Goal: Task Accomplishment & Management: Manage account settings

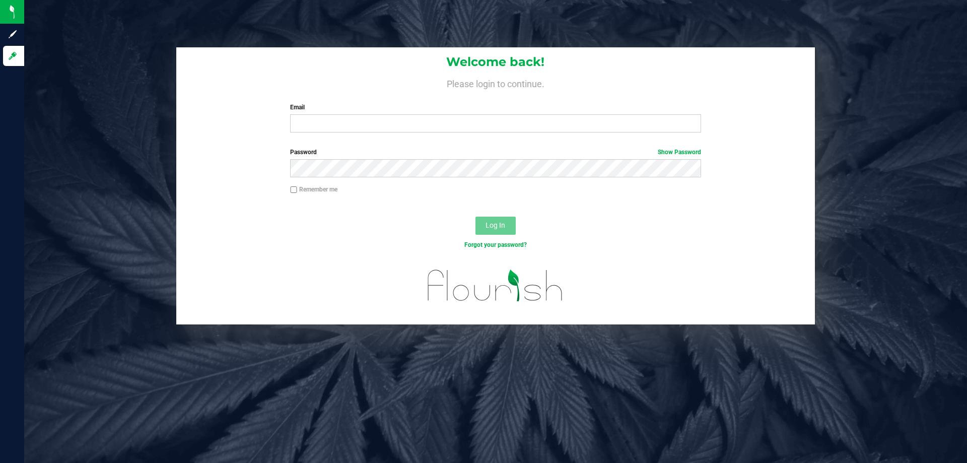
click at [364, 110] on label "Email" at bounding box center [495, 107] width 411 height 9
click at [364, 114] on input "Email" at bounding box center [495, 123] width 411 height 18
click at [364, 122] on input "Email" at bounding box center [495, 123] width 411 height 18
type input "[EMAIL_ADDRESS][DOMAIN_NAME]"
click at [476, 217] on button "Log In" at bounding box center [496, 226] width 40 height 18
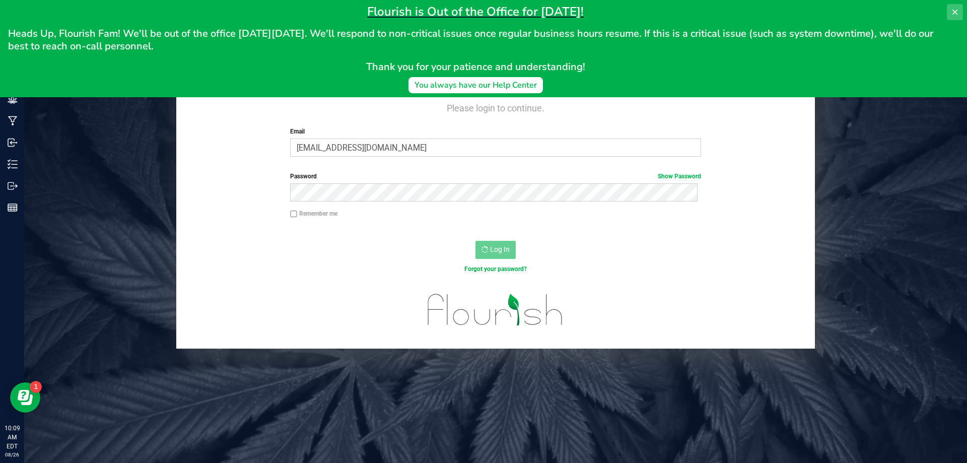
click at [958, 12] on icon at bounding box center [955, 12] width 8 height 8
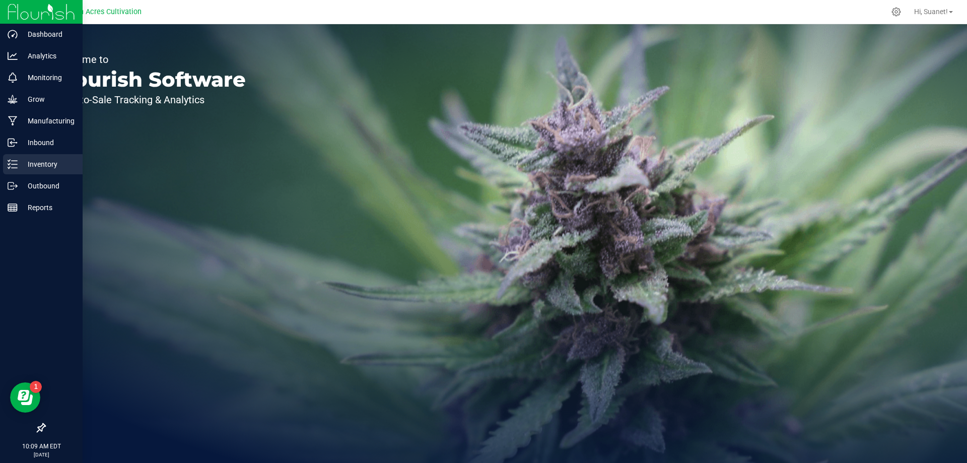
click at [48, 165] on p "Inventory" at bounding box center [48, 164] width 60 height 12
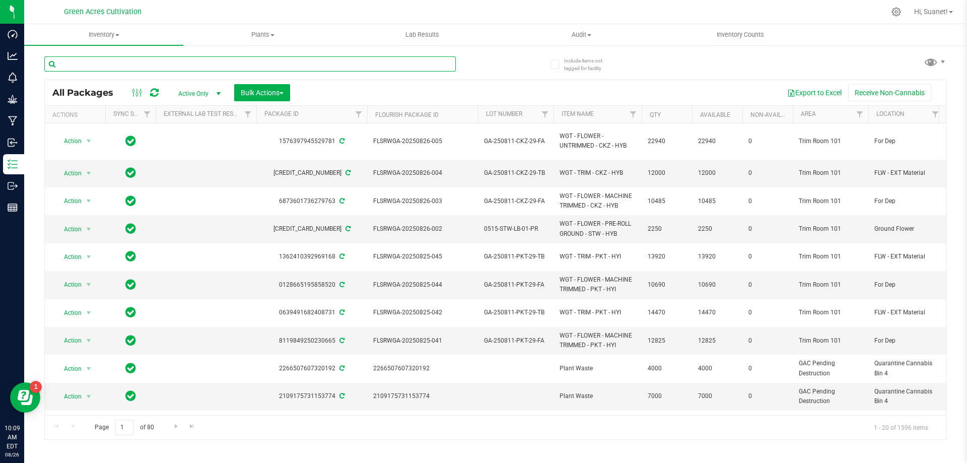
click at [193, 66] on input "text" at bounding box center [250, 63] width 412 height 15
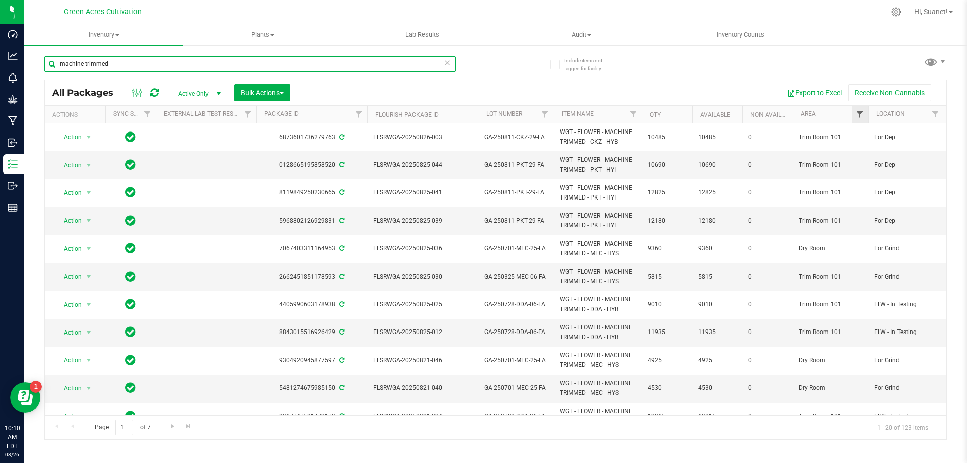
type input "machine trimmed"
click at [860, 114] on span "Filter" at bounding box center [860, 114] width 8 height 8
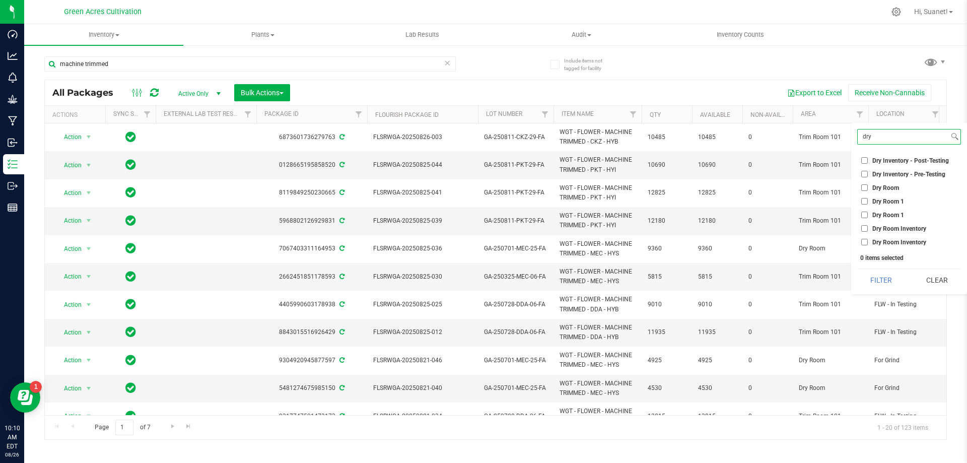
type input "dry"
click at [867, 187] on input "Dry Room" at bounding box center [865, 187] width 7 height 7
checkbox input "true"
click at [894, 283] on button "Filter" at bounding box center [882, 280] width 48 height 22
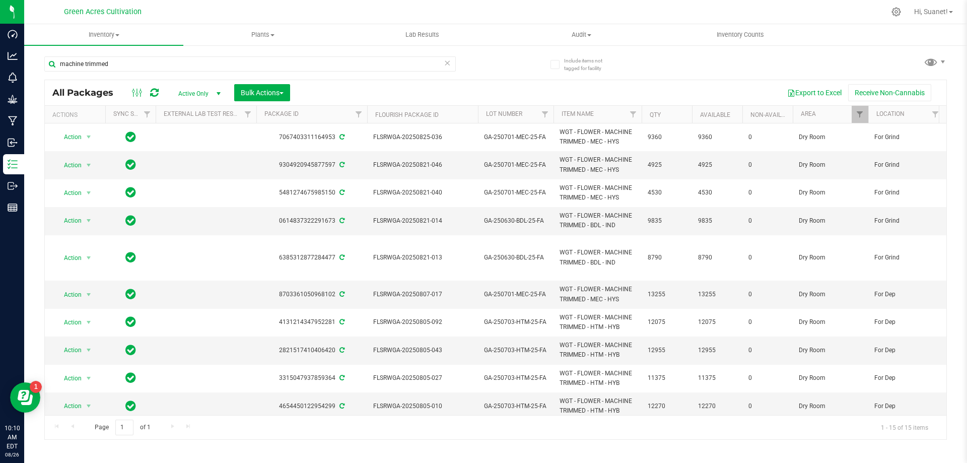
click at [934, 113] on span "Filter" at bounding box center [936, 114] width 8 height 8
type input "gri"
click at [868, 161] on input "For Grind" at bounding box center [865, 160] width 7 height 7
checkbox input "true"
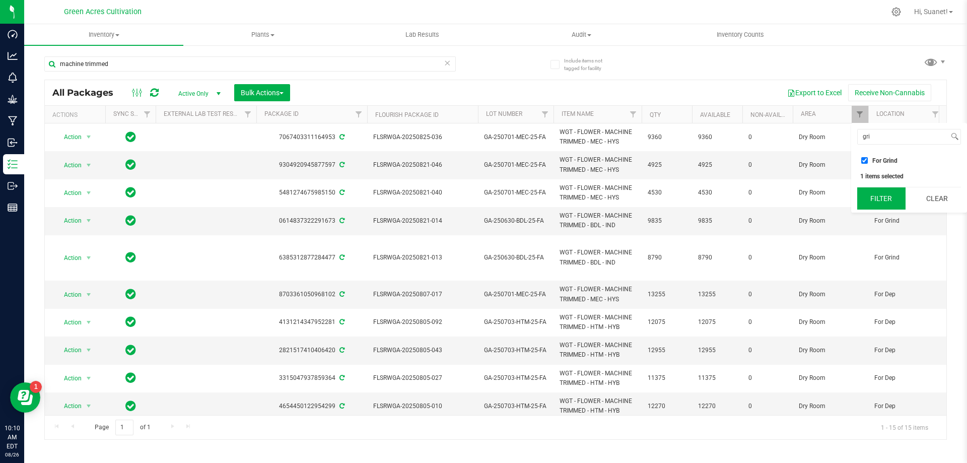
click at [887, 201] on button "Filter" at bounding box center [882, 198] width 48 height 22
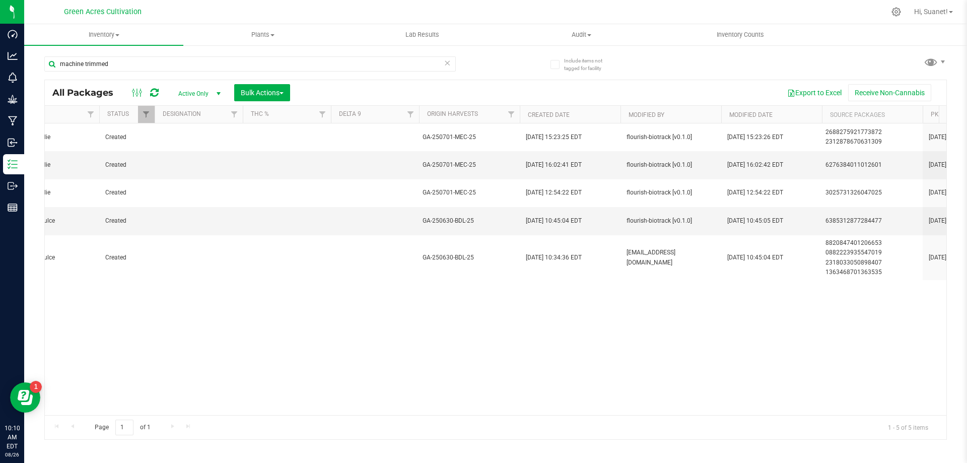
scroll to position [0, 937]
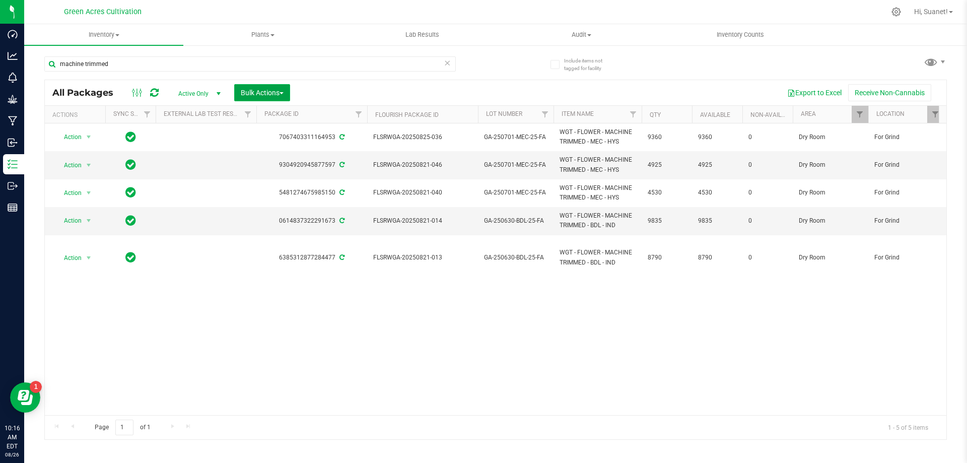
click at [268, 89] on span "Bulk Actions" at bounding box center [262, 93] width 43 height 8
click at [281, 195] on div "Locate packages" at bounding box center [272, 191] width 64 height 16
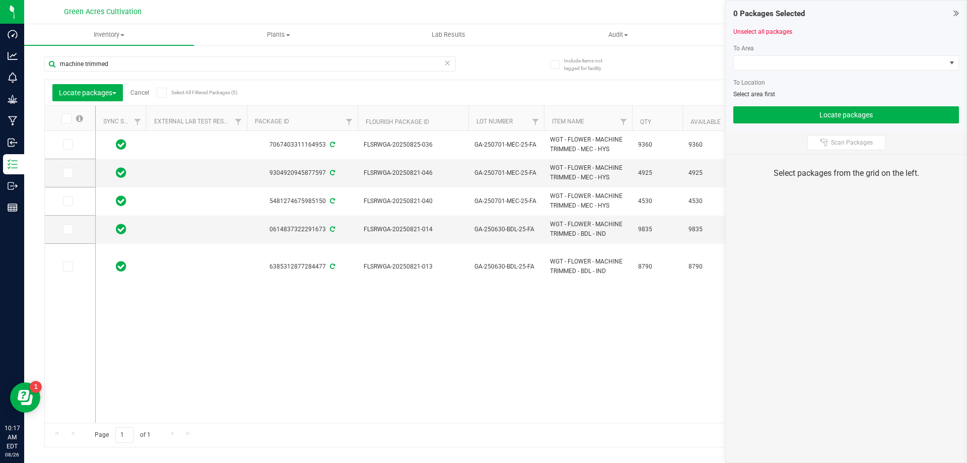
click at [63, 118] on icon at bounding box center [65, 118] width 7 height 0
click at [0, 0] on input "checkbox" at bounding box center [0, 0] width 0 height 0
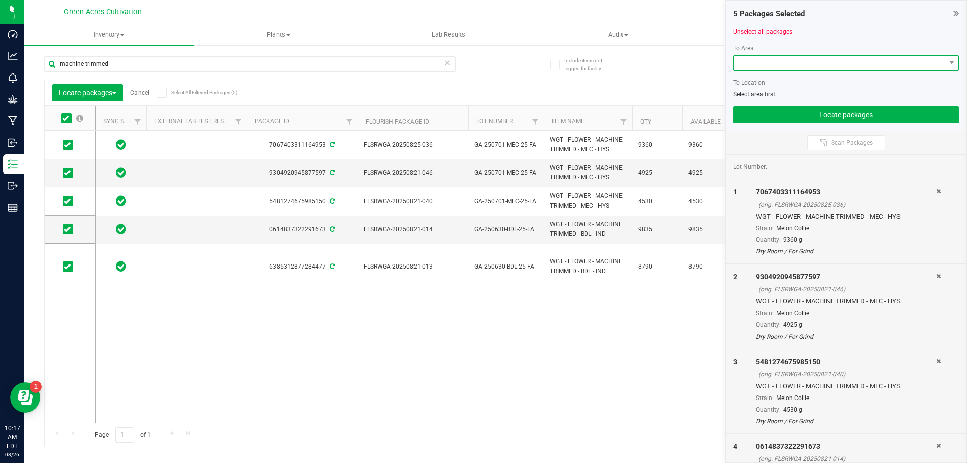
click at [787, 61] on span at bounding box center [840, 63] width 212 height 14
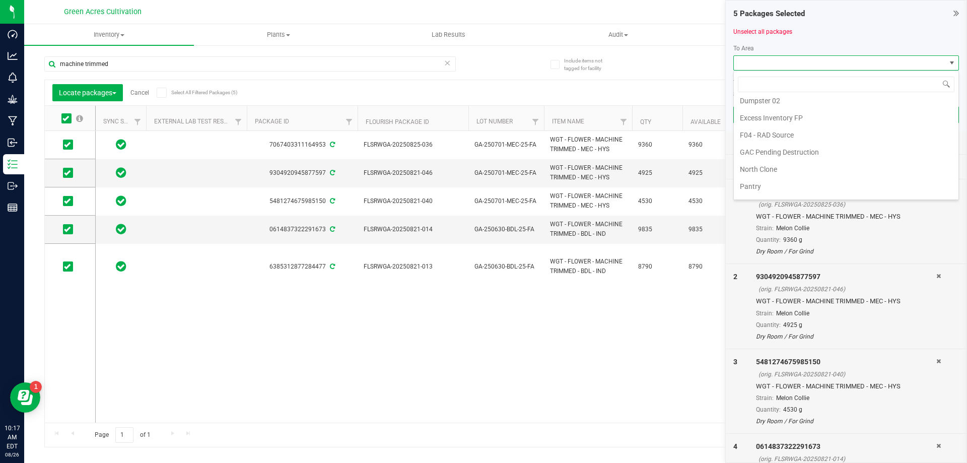
scroll to position [190, 0]
click at [778, 191] on li "Trim Room 101" at bounding box center [846, 189] width 225 height 17
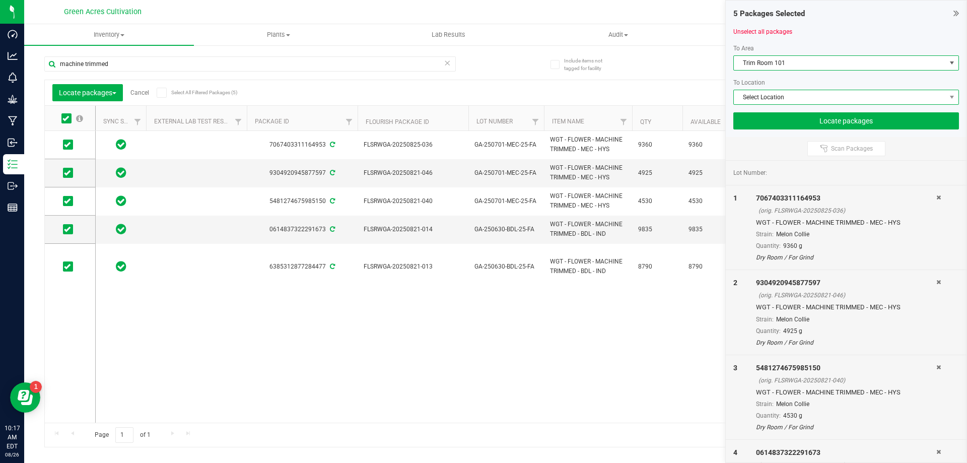
click at [776, 95] on span "Select Location" at bounding box center [840, 97] width 212 height 14
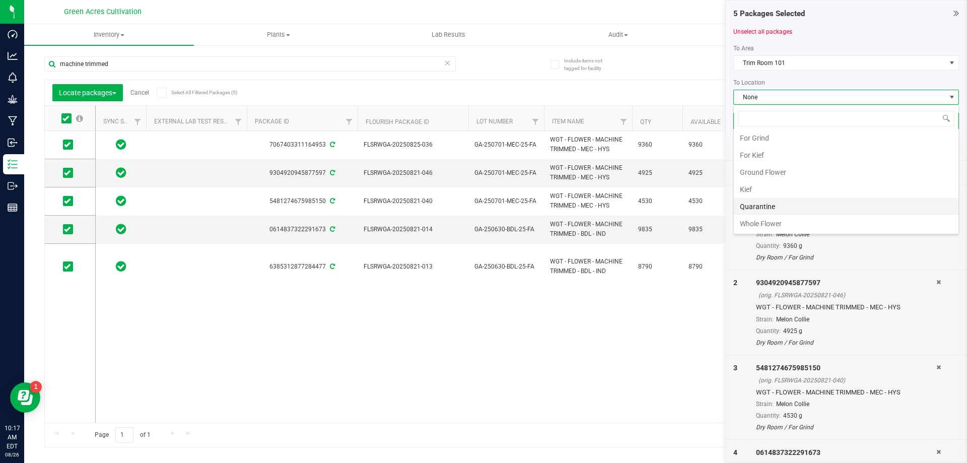
scroll to position [157, 0]
click at [762, 188] on li "For Grind" at bounding box center [846, 188] width 225 height 17
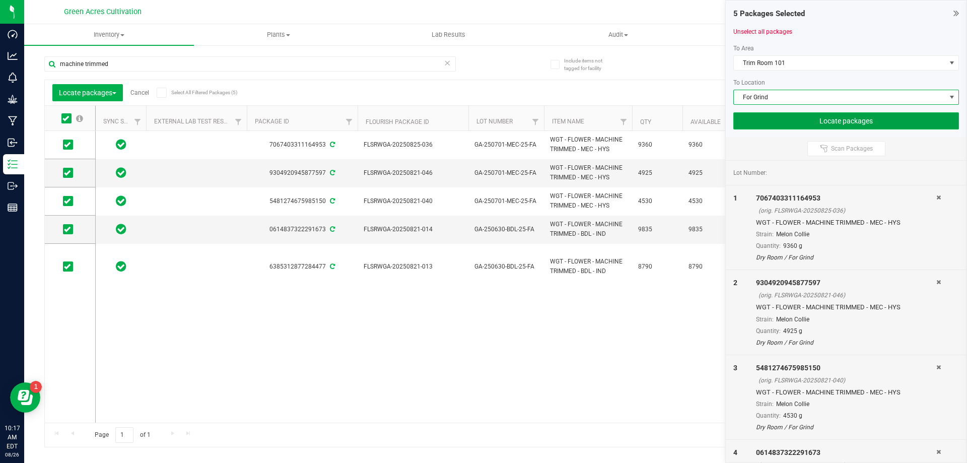
click at [767, 122] on button "Locate packages" at bounding box center [847, 120] width 226 height 17
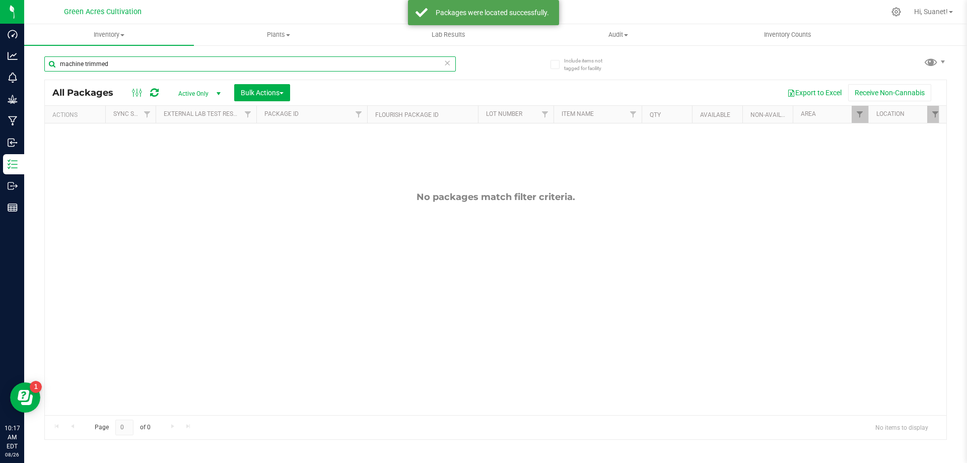
click at [118, 67] on input "machine trimmed" at bounding box center [250, 63] width 412 height 15
type input "m"
type input "machine trimmed"
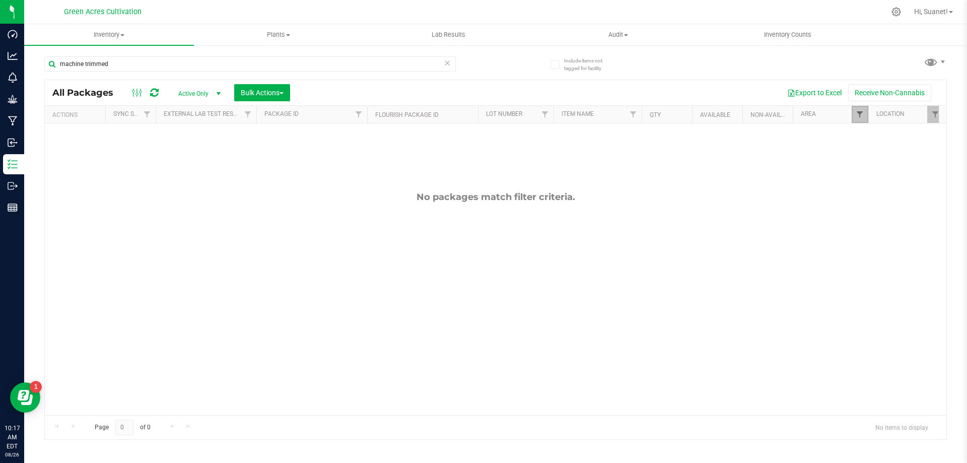
click at [862, 118] on span "Filter" at bounding box center [860, 114] width 8 height 8
click at [934, 342] on button "Clear" at bounding box center [937, 336] width 48 height 22
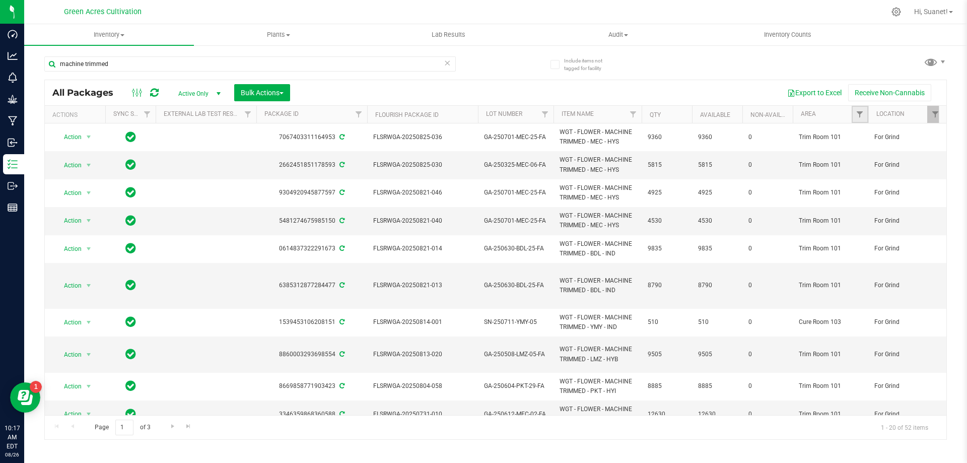
click at [856, 116] on link "Filter" at bounding box center [860, 114] width 17 height 17
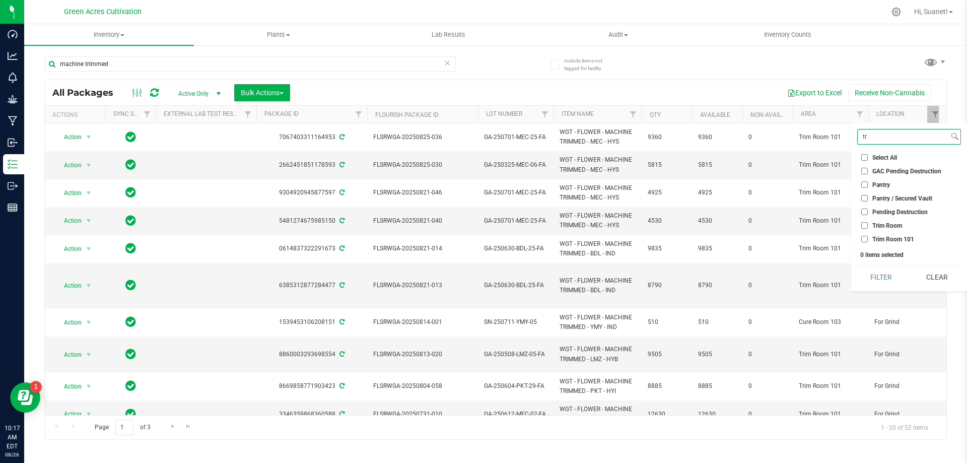
type input "tr"
click at [892, 226] on span "Trim Room" at bounding box center [888, 226] width 30 height 6
click at [868, 226] on input "Trim Room" at bounding box center [865, 225] width 7 height 7
checkbox input "true"
click at [890, 238] on span "Trim Room 101" at bounding box center [894, 239] width 42 height 6
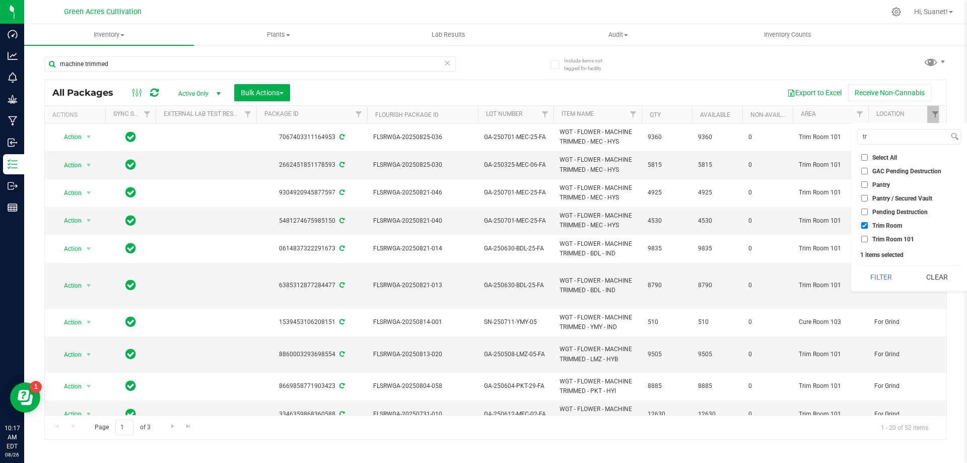
click at [868, 238] on input "Trim Room 101" at bounding box center [865, 239] width 7 height 7
checkbox input "true"
click at [887, 279] on button "Filter" at bounding box center [882, 277] width 48 height 22
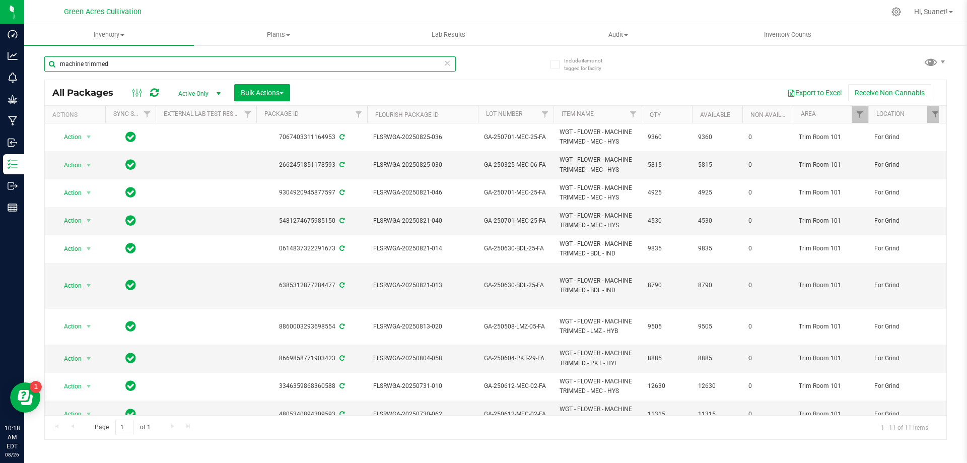
click at [128, 63] on input "machine trimmed" at bounding box center [250, 63] width 412 height 15
type input "m"
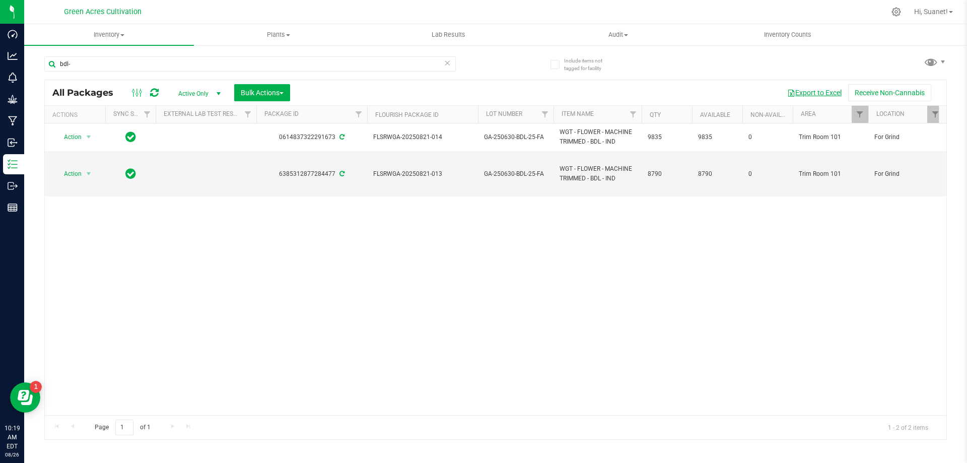
click at [808, 92] on button "Export to Excel" at bounding box center [815, 92] width 68 height 17
click at [85, 64] on input "bdl-" at bounding box center [250, 63] width 412 height 15
type input "b"
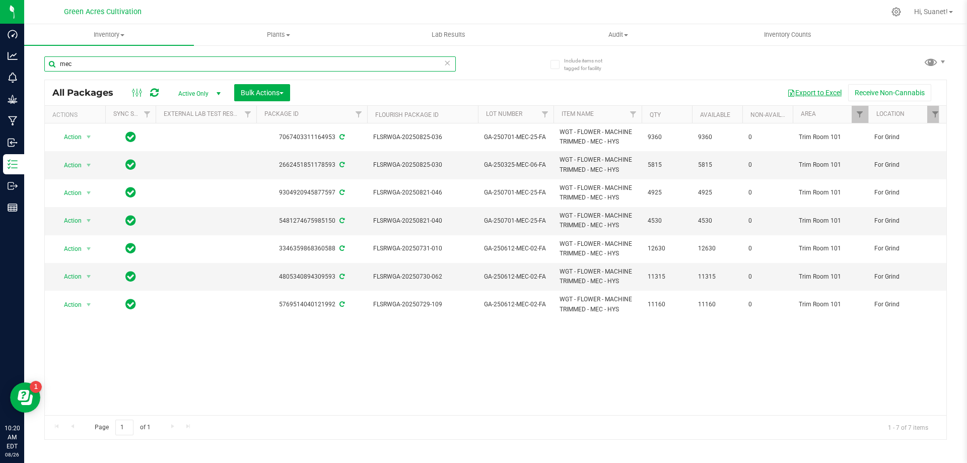
type input "mec"
click at [821, 88] on button "Export to Excel" at bounding box center [815, 92] width 68 height 17
click at [100, 65] on input "mec" at bounding box center [250, 63] width 412 height 15
click at [860, 113] on span "Filter" at bounding box center [860, 114] width 8 height 8
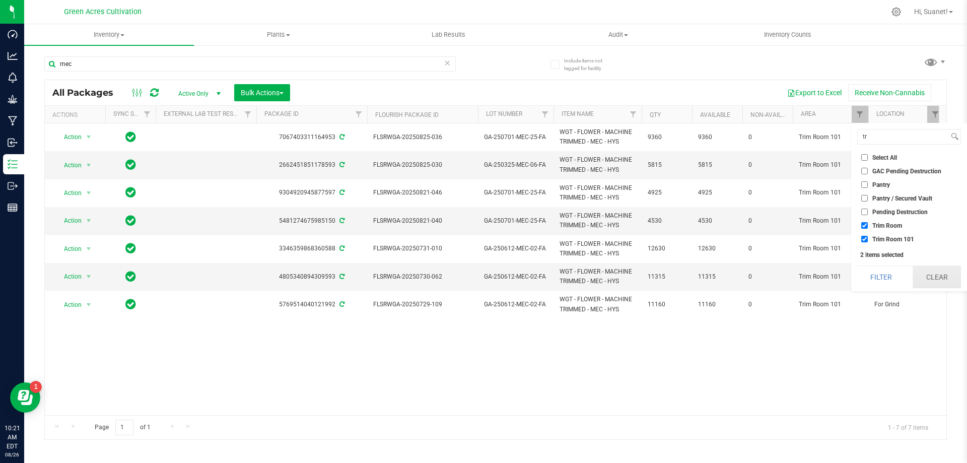
click at [938, 276] on button "Clear" at bounding box center [937, 277] width 48 height 22
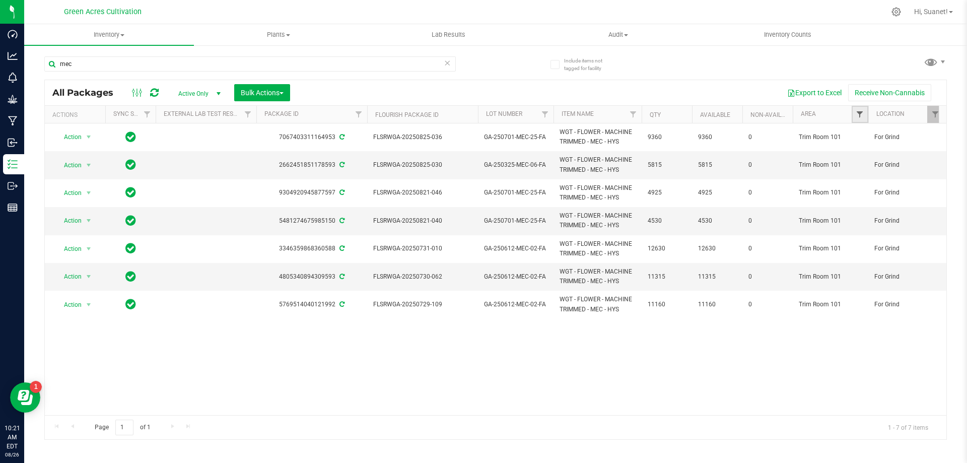
click at [863, 114] on span "Filter" at bounding box center [860, 114] width 8 height 8
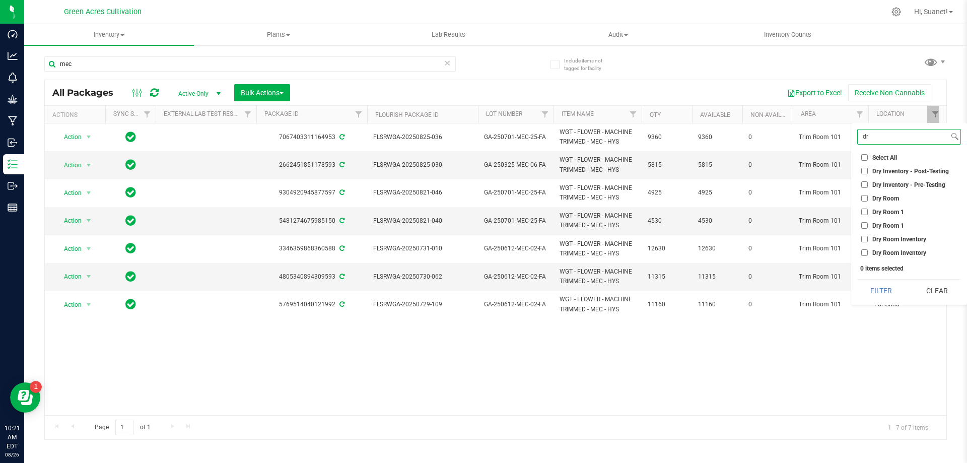
type input "dr"
click at [893, 199] on span "Dry Room" at bounding box center [886, 198] width 27 height 6
click at [868, 199] on input "Dry Room" at bounding box center [865, 198] width 7 height 7
checkbox input "true"
drag, startPoint x: 879, startPoint y: 295, endPoint x: 886, endPoint y: 283, distance: 14.0
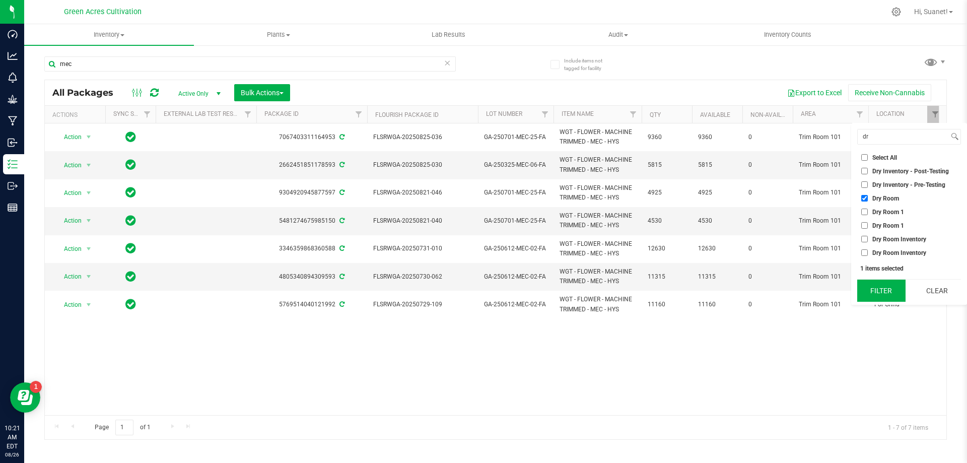
click at [879, 296] on button "Filter" at bounding box center [882, 291] width 48 height 22
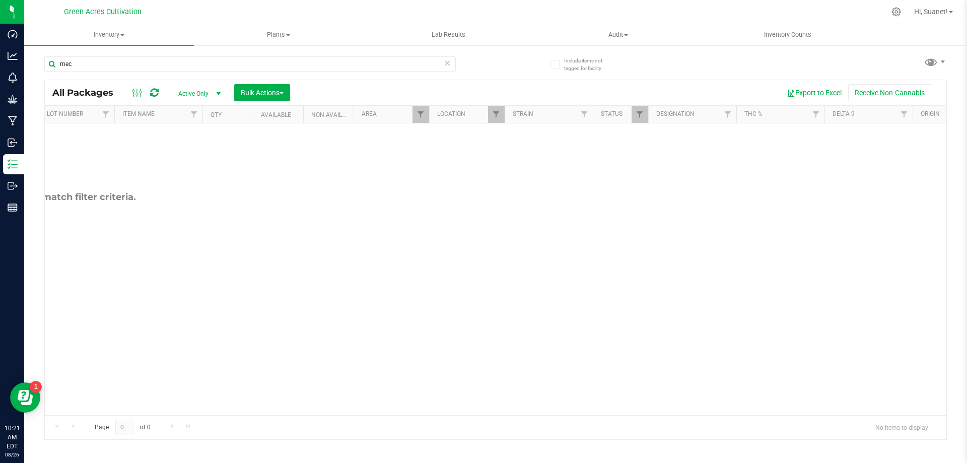
scroll to position [0, 441]
click at [496, 117] on span "Filter" at bounding box center [495, 114] width 8 height 8
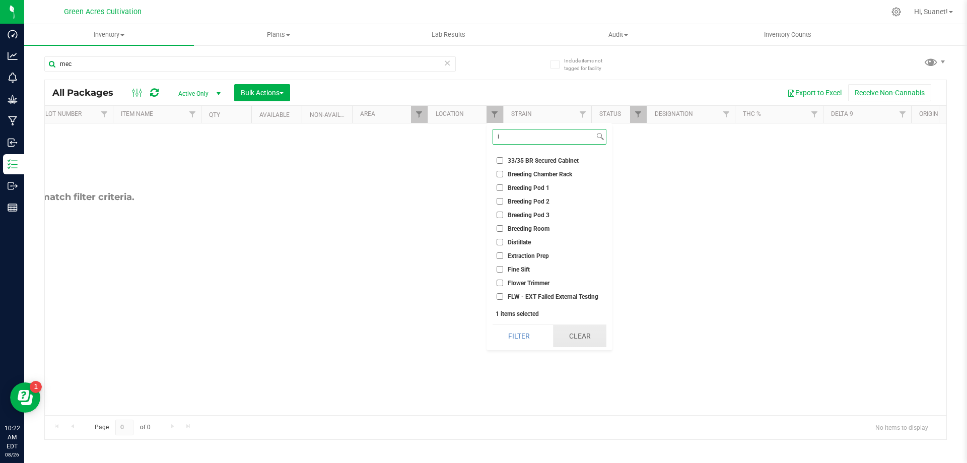
type input "i"
click at [589, 341] on button "Clear" at bounding box center [579, 336] width 53 height 22
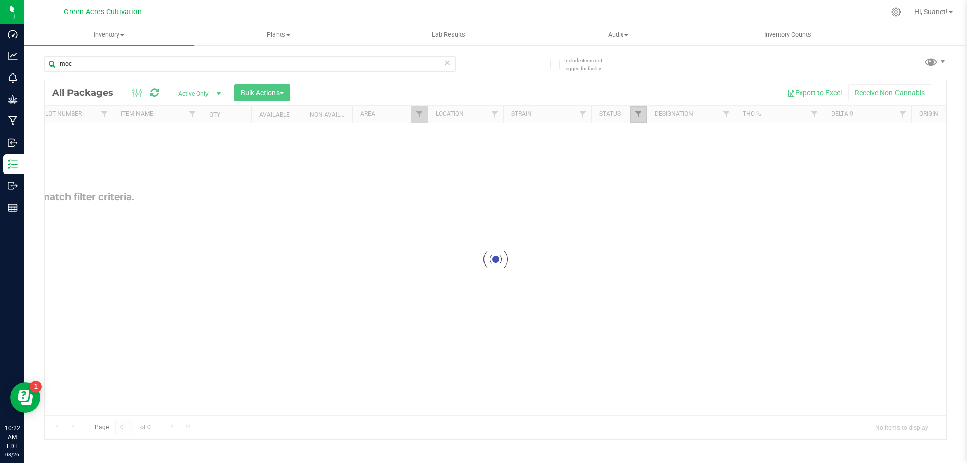
click at [640, 115] on span "Filter" at bounding box center [638, 114] width 8 height 8
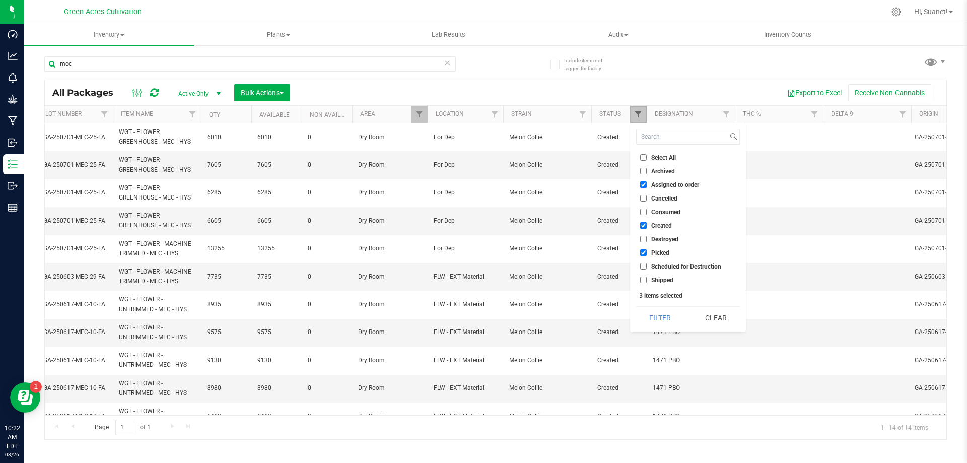
click at [640, 115] on span "Filter" at bounding box center [638, 114] width 8 height 8
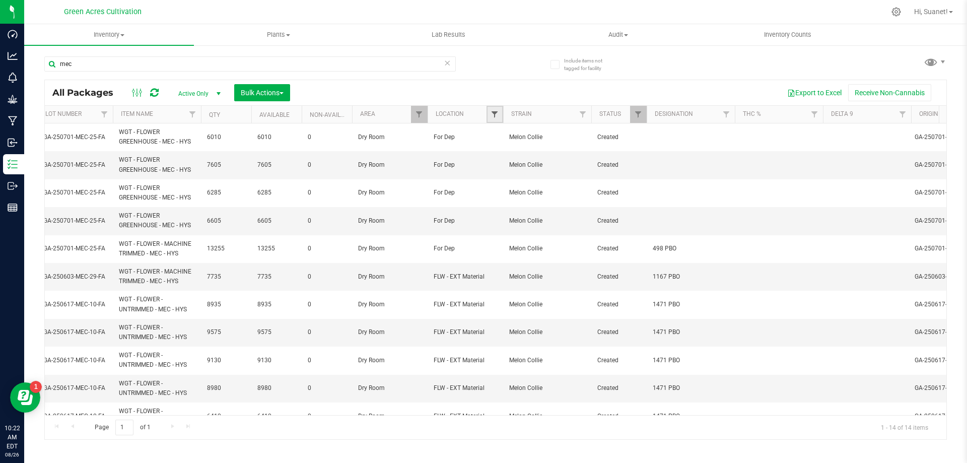
click at [498, 115] on span "Filter" at bounding box center [495, 114] width 8 height 8
type input "i"
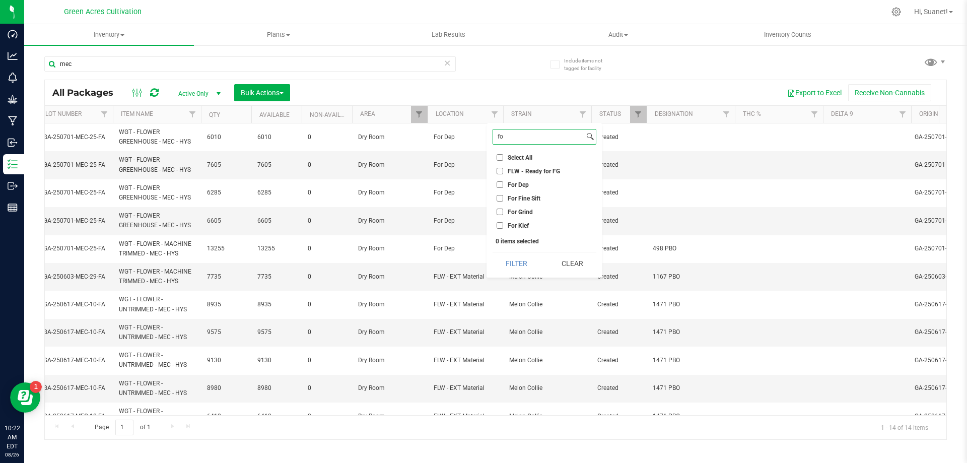
type input "f"
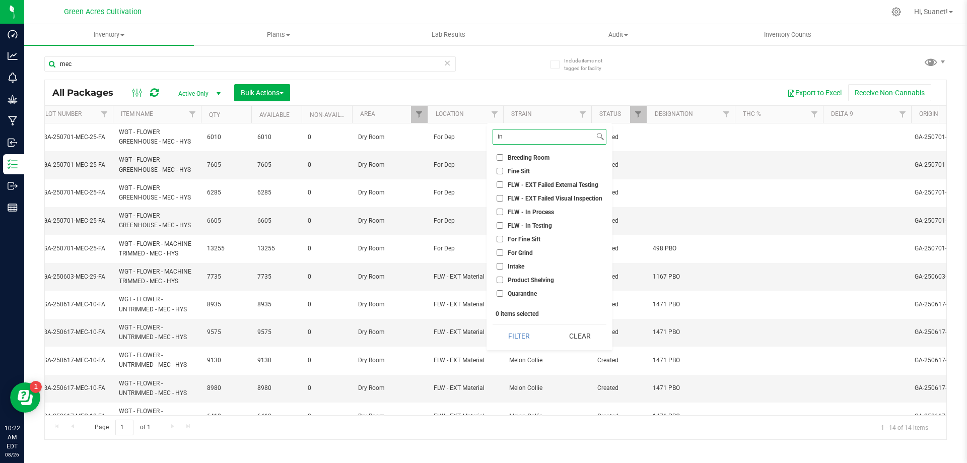
scroll to position [66, 0]
type input "in"
click at [547, 241] on span "FLW - In Testing" at bounding box center [530, 241] width 44 height 6
click at [503, 241] on input "FLW - In Testing" at bounding box center [500, 241] width 7 height 7
checkbox input "true"
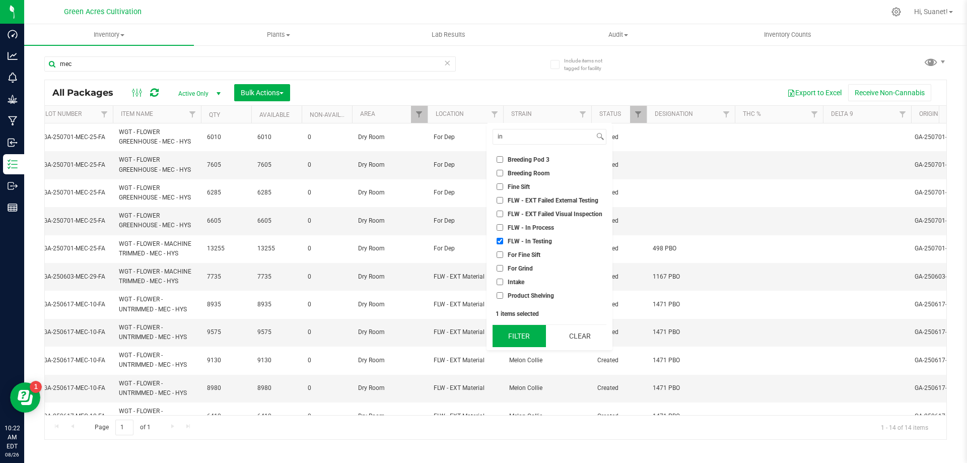
click at [511, 340] on button "Filter" at bounding box center [519, 336] width 53 height 22
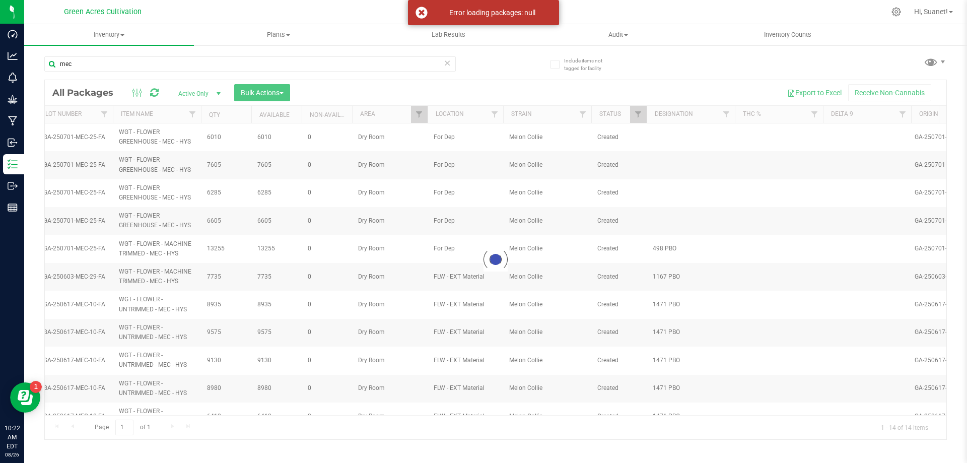
drag, startPoint x: 334, startPoint y: 412, endPoint x: 135, endPoint y: 402, distance: 199.3
click at [135, 402] on div at bounding box center [496, 259] width 902 height 359
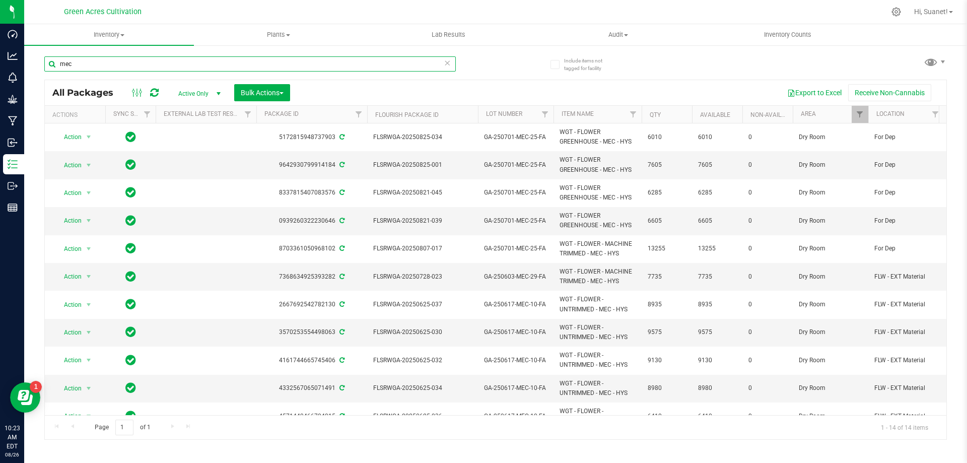
click at [111, 64] on input "mec" at bounding box center [250, 63] width 412 height 15
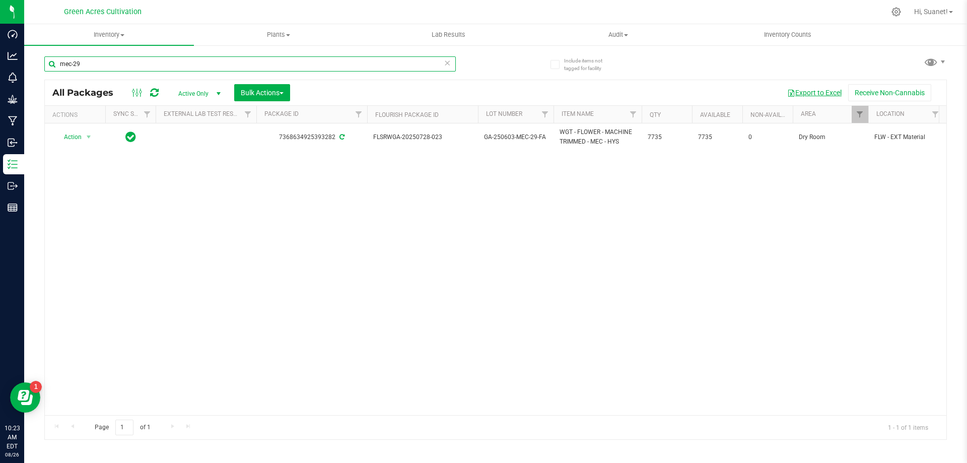
type input "mec-29"
click at [822, 90] on button "Export to Excel" at bounding box center [815, 92] width 68 height 17
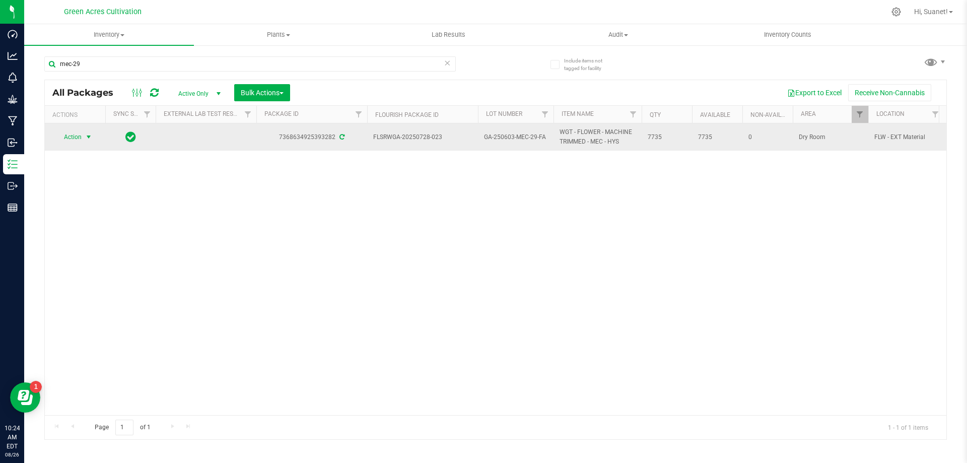
click at [95, 135] on span "select" at bounding box center [89, 137] width 13 height 14
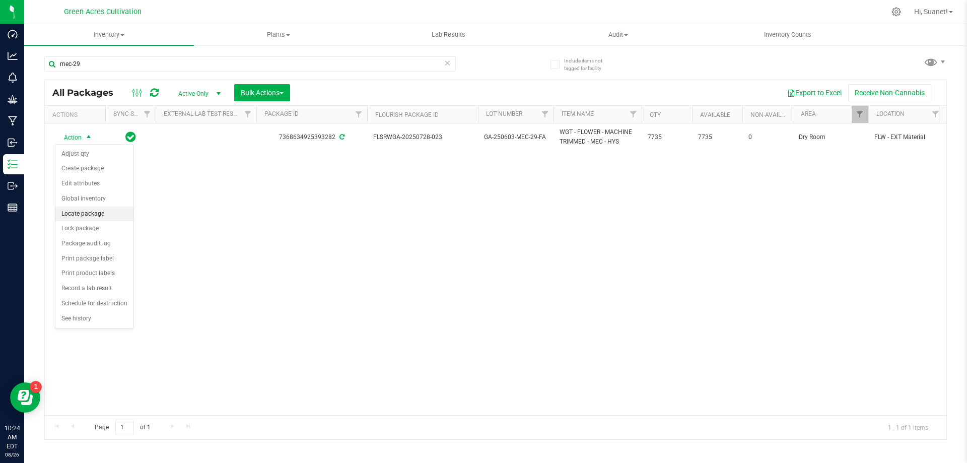
click at [98, 217] on li "Locate package" at bounding box center [94, 214] width 78 height 15
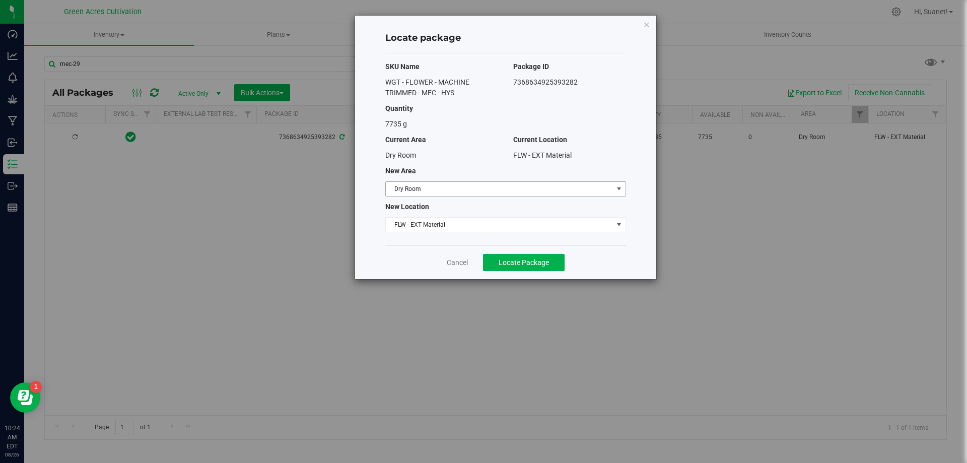
click at [469, 187] on span "Dry Room" at bounding box center [499, 189] width 227 height 14
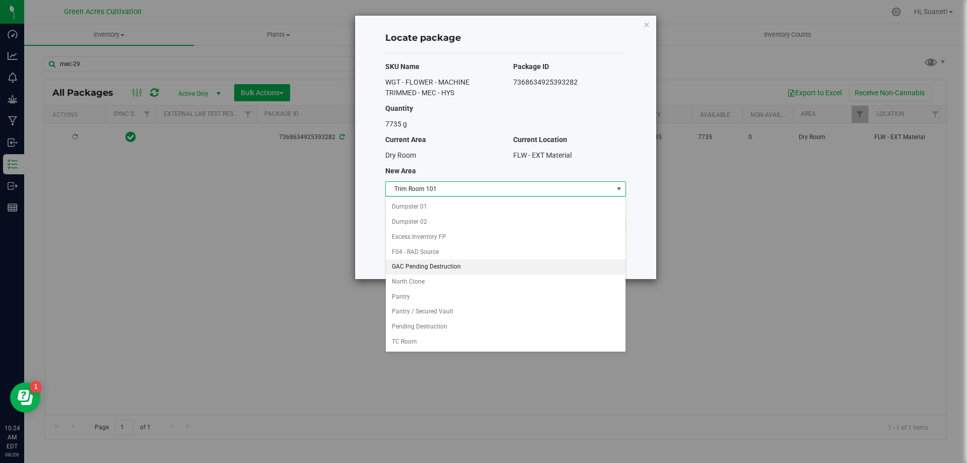
scroll to position [103, 0]
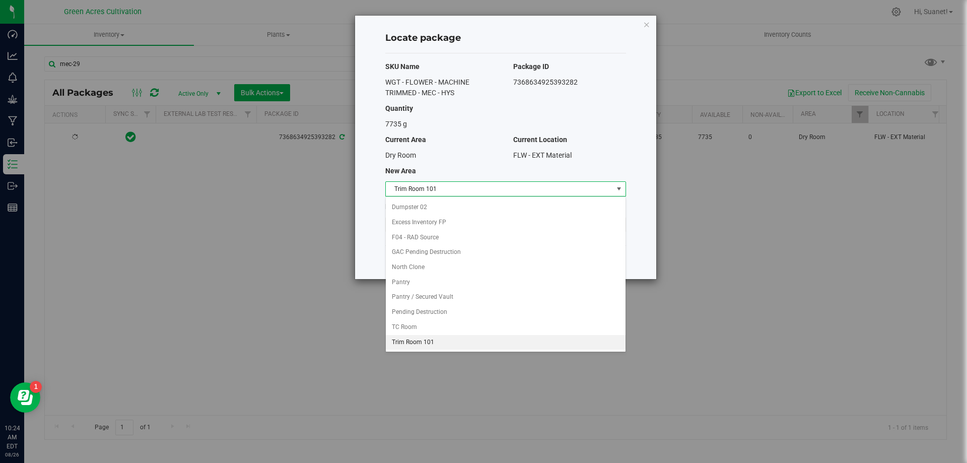
click at [420, 341] on li "Trim Room 101" at bounding box center [506, 342] width 240 height 15
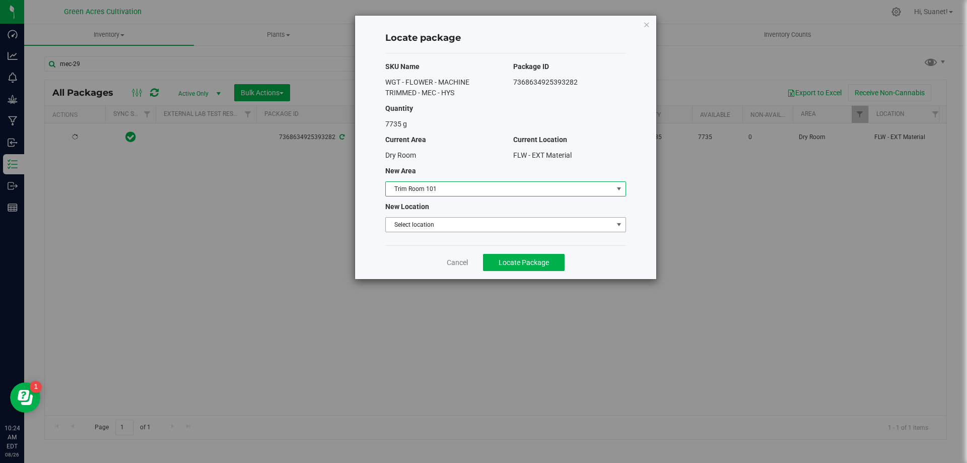
click at [447, 227] on span "Select location" at bounding box center [499, 225] width 227 height 14
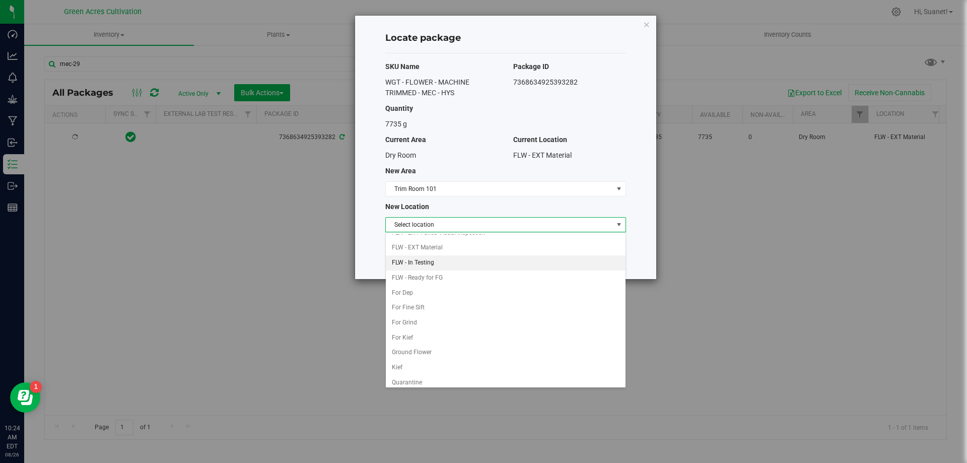
scroll to position [101, 0]
click at [410, 306] on li "For Grind" at bounding box center [506, 305] width 240 height 15
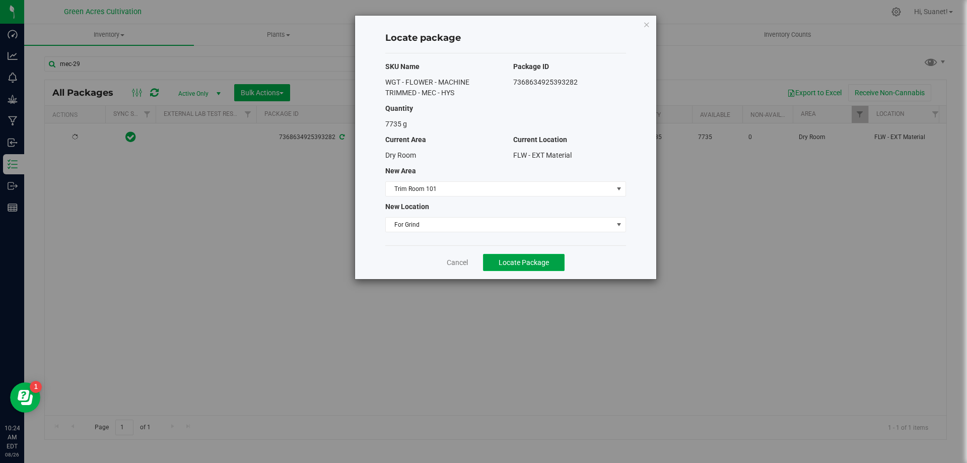
click at [544, 266] on span "Locate Package" at bounding box center [524, 262] width 50 height 8
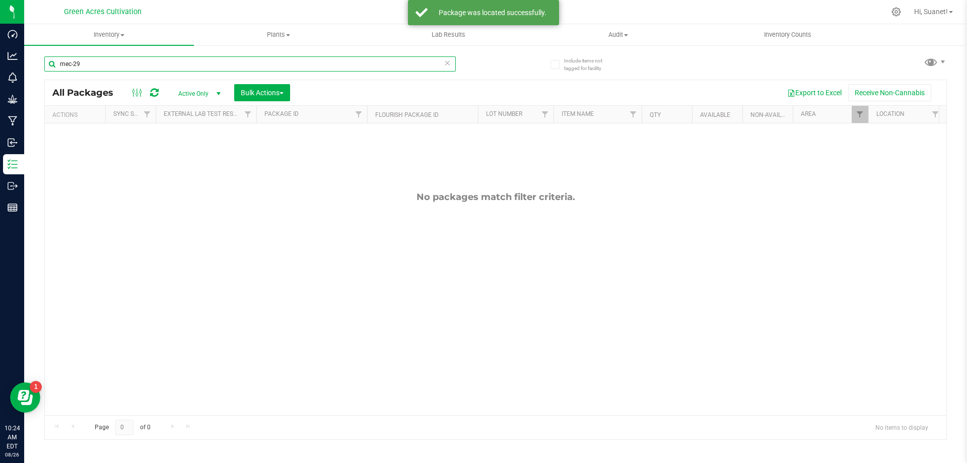
click at [106, 56] on input "mec-29" at bounding box center [250, 63] width 412 height 15
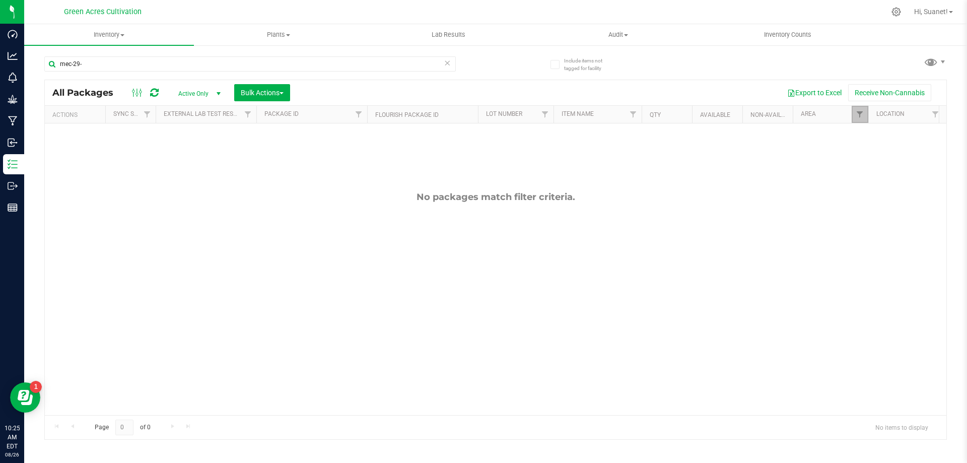
click at [865, 117] on link "Filter" at bounding box center [860, 114] width 17 height 17
click at [932, 340] on button "Clear" at bounding box center [937, 336] width 48 height 22
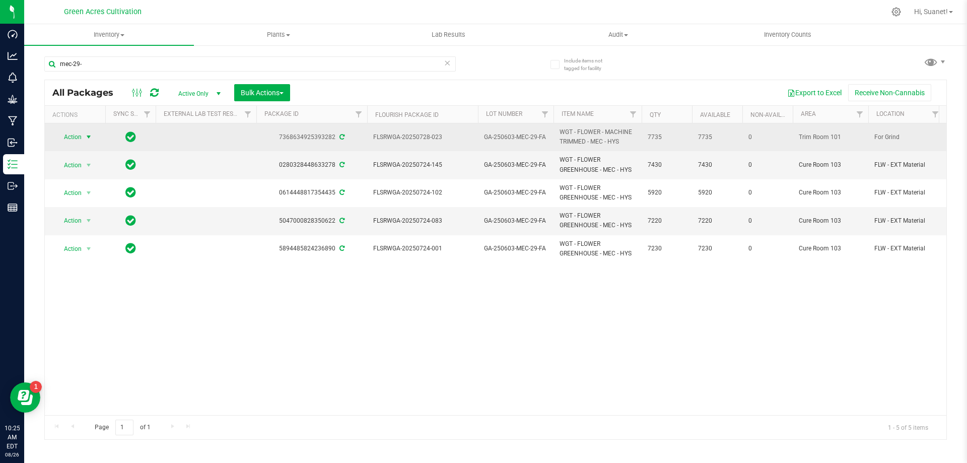
click at [88, 137] on span "select" at bounding box center [89, 137] width 8 height 8
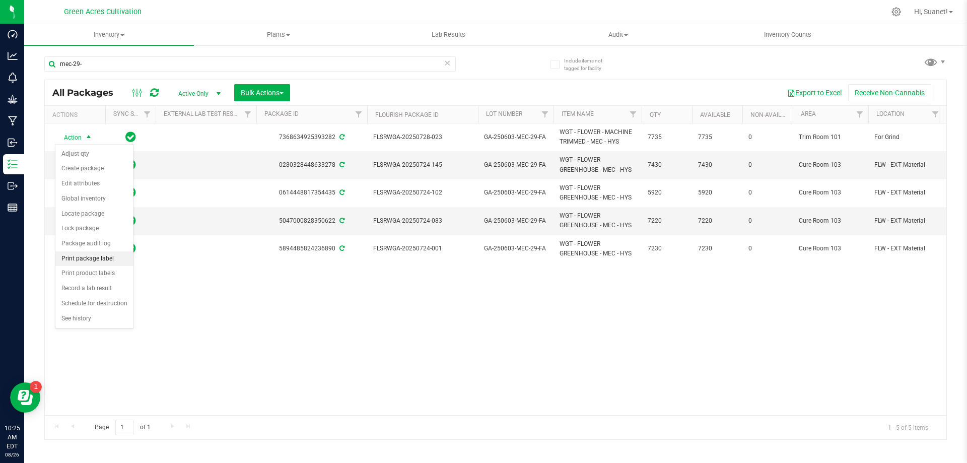
click at [79, 258] on li "Print package label" at bounding box center [94, 258] width 78 height 15
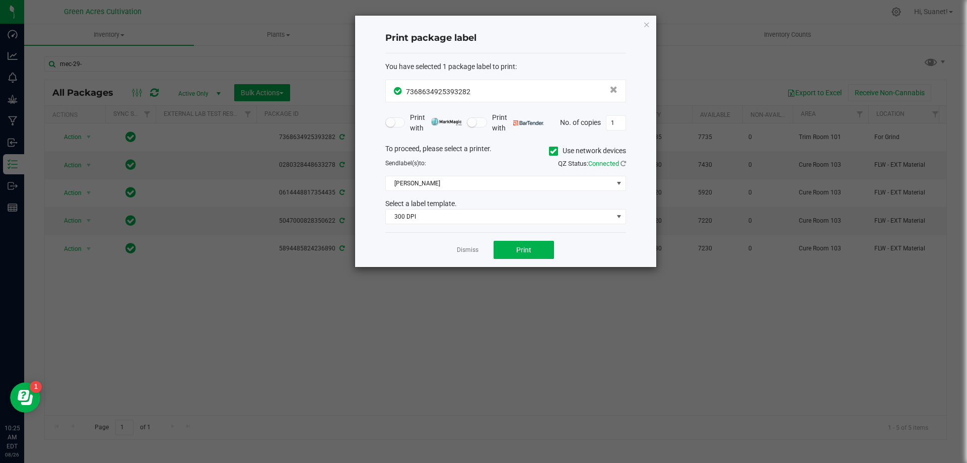
click at [558, 154] on label "Use network devices" at bounding box center [587, 151] width 77 height 11
click at [0, 0] on input "Use network devices" at bounding box center [0, 0] width 0 height 0
click at [499, 185] on span at bounding box center [499, 183] width 227 height 14
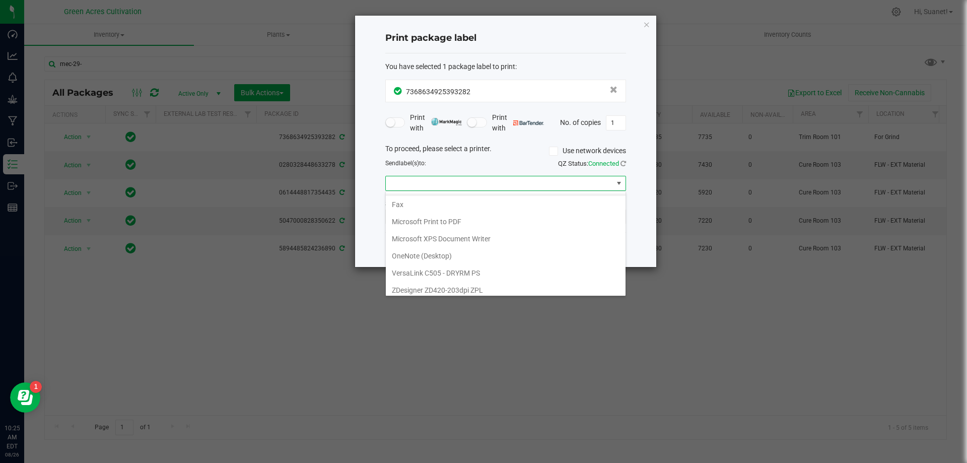
scroll to position [19, 0]
click at [446, 279] on ZPL "ZDesigner ZD420-203dpi ZPL" at bounding box center [506, 285] width 240 height 17
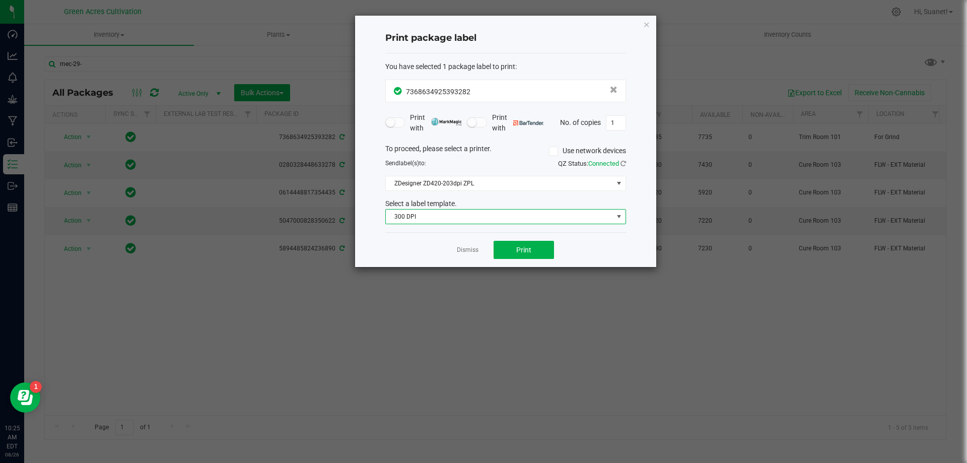
click at [474, 223] on span "300 DPI" at bounding box center [499, 217] width 227 height 14
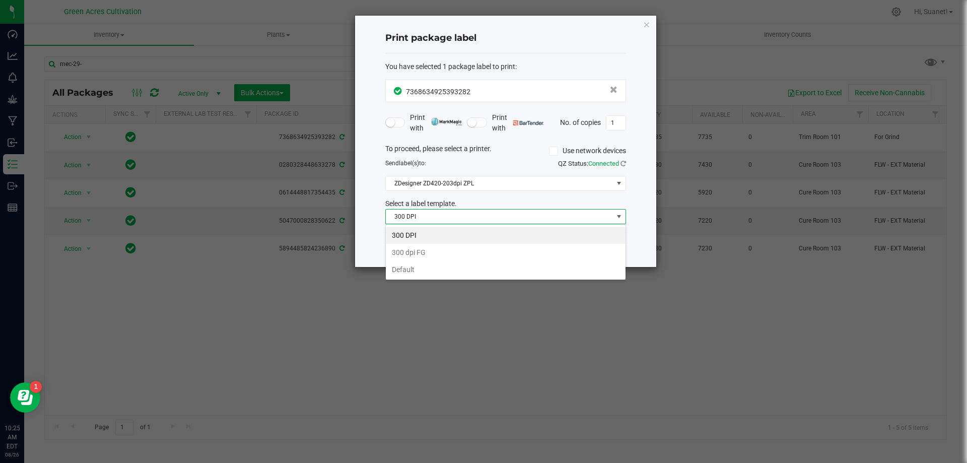
scroll to position [15, 241]
click at [419, 274] on li "Default" at bounding box center [506, 269] width 240 height 17
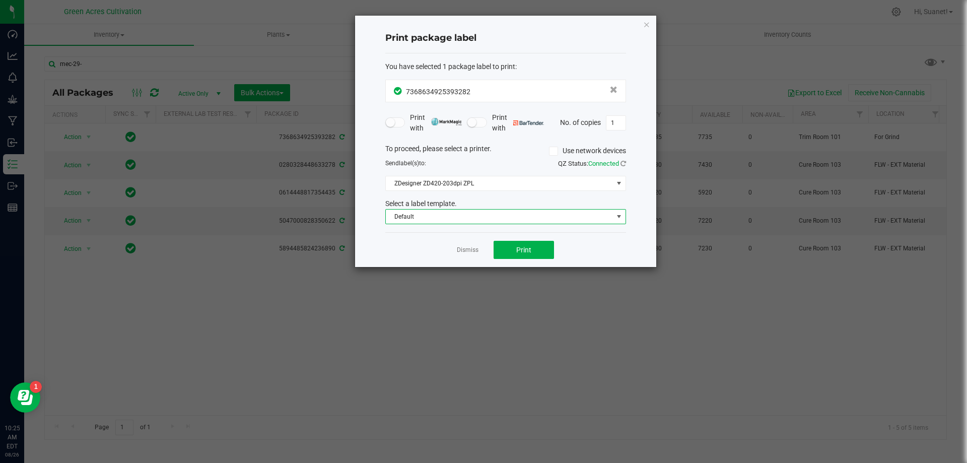
click at [570, 245] on div "Dismiss Print" at bounding box center [505, 249] width 241 height 35
click at [547, 249] on button "Print" at bounding box center [524, 250] width 60 height 18
drag, startPoint x: 462, startPoint y: 244, endPoint x: 463, endPoint y: 250, distance: 5.6
click at [463, 246] on app-cancel-button "Dismiss" at bounding box center [468, 250] width 22 height 11
click at [463, 250] on link "Dismiss" at bounding box center [468, 250] width 22 height 9
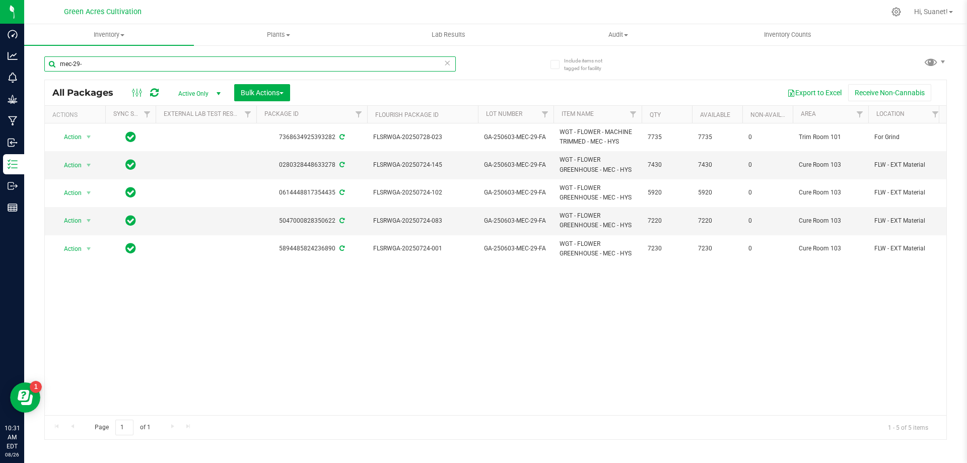
click at [278, 65] on input "mec-29-" at bounding box center [250, 63] width 412 height 15
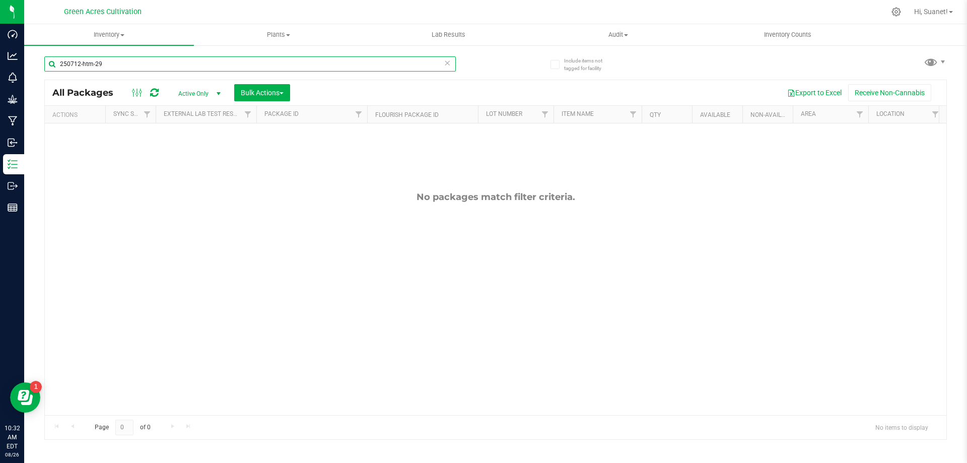
click at [80, 64] on input "250712-htm-29" at bounding box center [250, 63] width 412 height 15
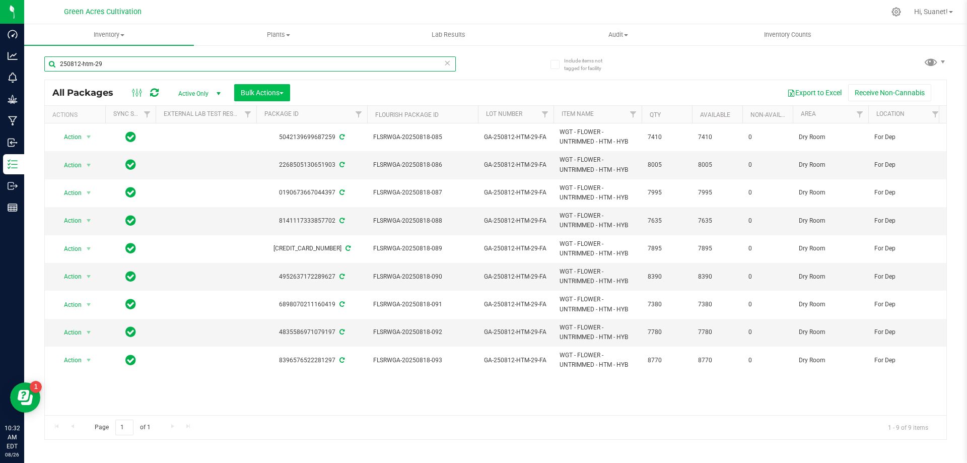
type input "250812-htm-29"
click at [276, 98] on button "Bulk Actions" at bounding box center [262, 92] width 56 height 17
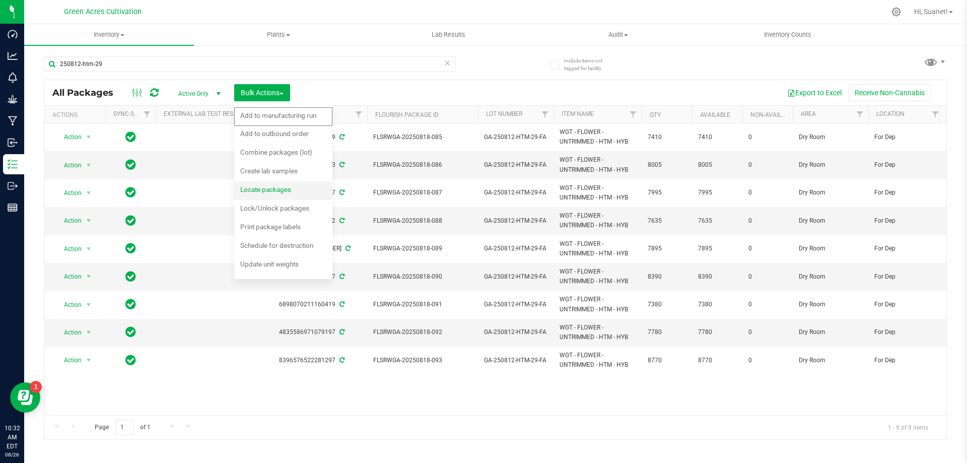
click at [286, 191] on span "Locate packages" at bounding box center [265, 189] width 51 height 8
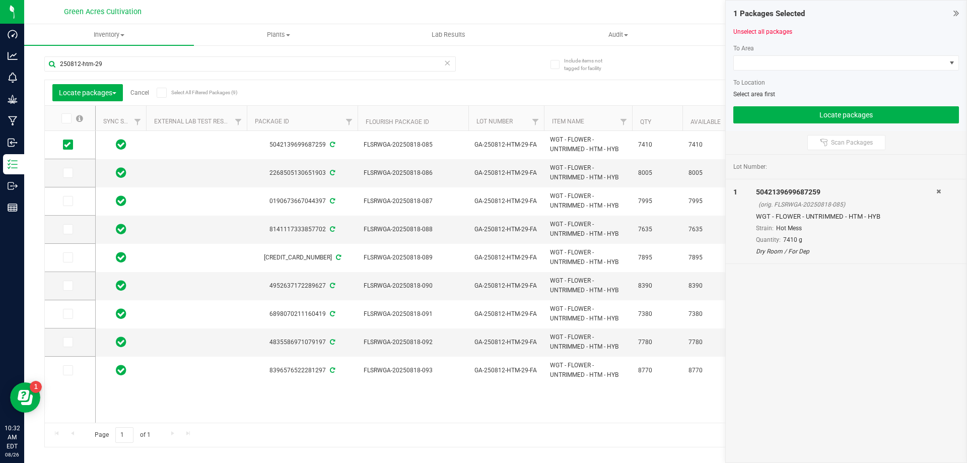
click at [67, 118] on icon at bounding box center [65, 118] width 7 height 0
click at [0, 0] on input "checkbox" at bounding box center [0, 0] width 0 height 0
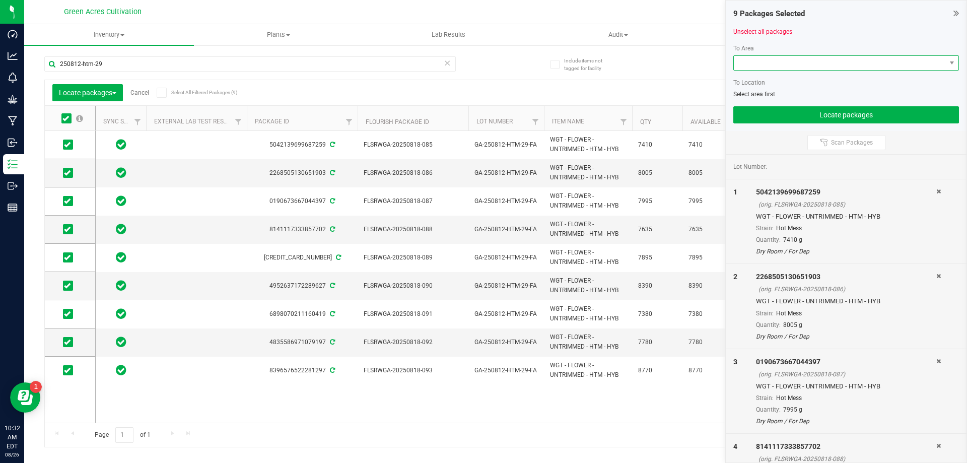
click at [820, 61] on span at bounding box center [840, 63] width 212 height 14
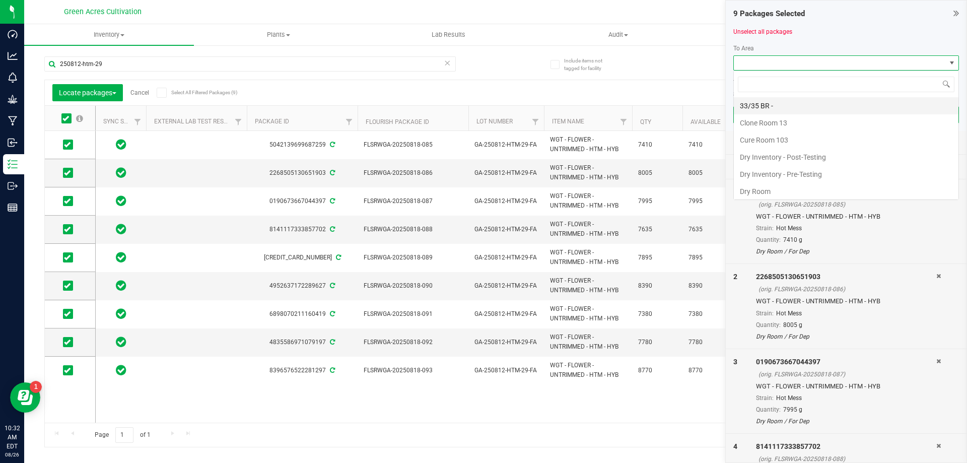
scroll to position [15, 226]
type input "tr"
drag, startPoint x: 767, startPoint y: 174, endPoint x: 772, endPoint y: 135, distance: 39.6
click at [767, 175] on li "Trim Room 101" at bounding box center [846, 174] width 225 height 17
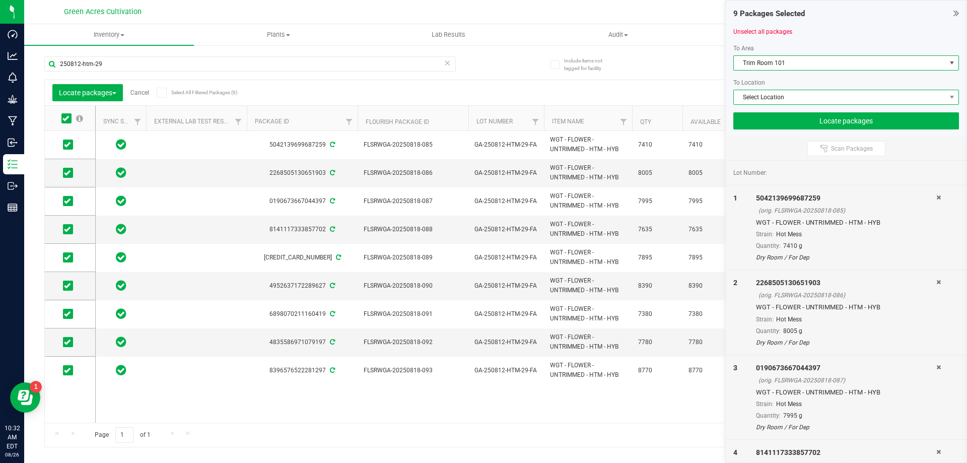
click at [799, 98] on span "Select Location" at bounding box center [840, 97] width 212 height 14
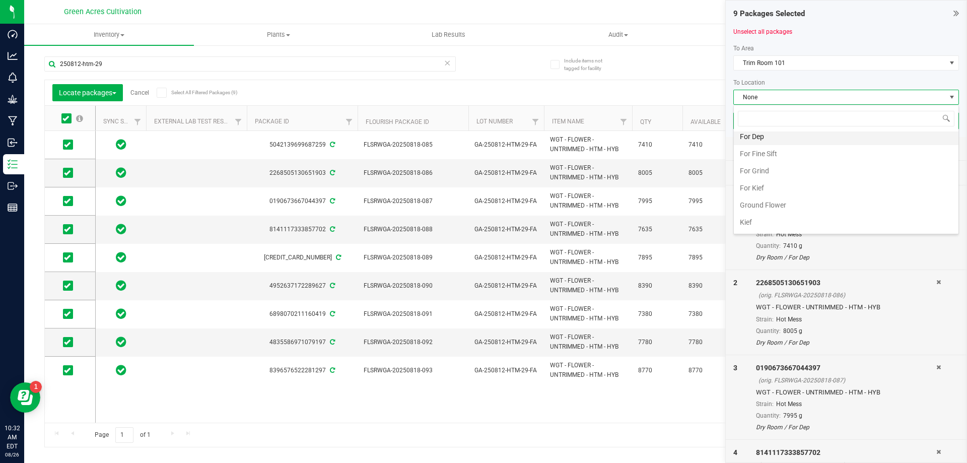
scroll to position [157, 0]
click at [780, 156] on li "For Dep" at bounding box center [846, 154] width 225 height 17
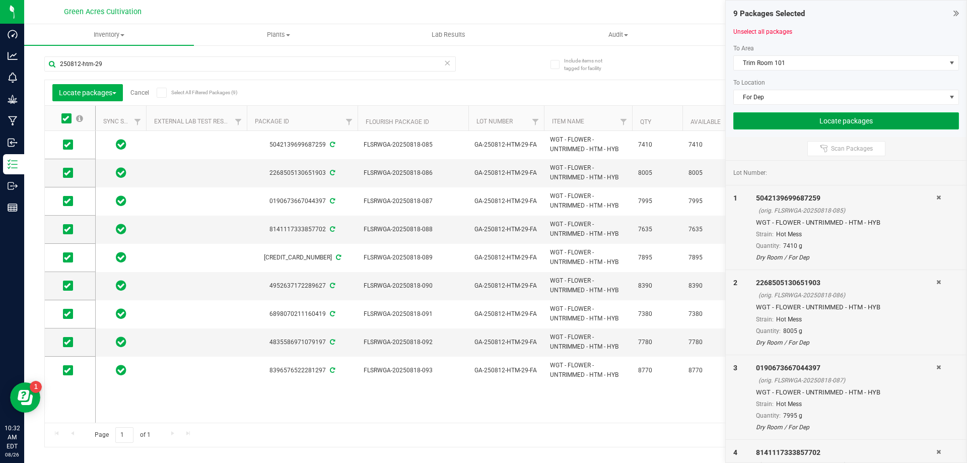
click at [857, 121] on button "Locate packages" at bounding box center [847, 120] width 226 height 17
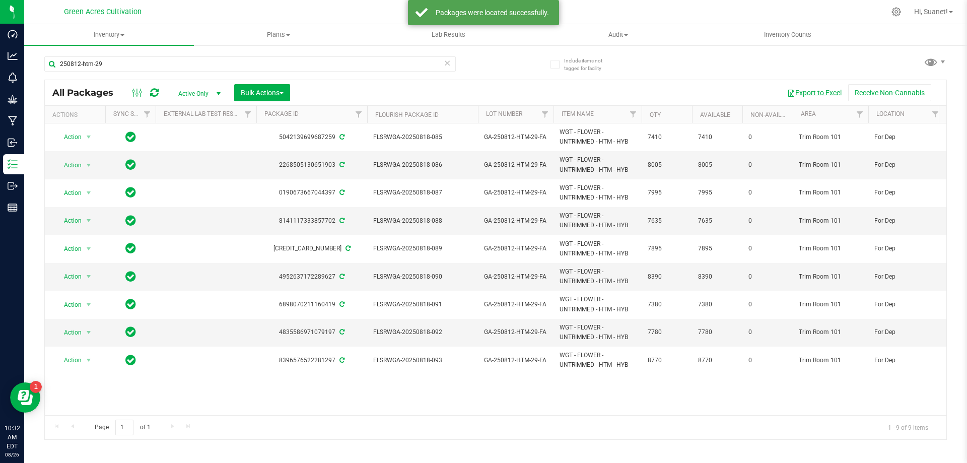
click at [798, 94] on button "Export to Excel" at bounding box center [815, 92] width 68 height 17
click at [934, 15] on span "Hi, Suanet!" at bounding box center [931, 12] width 34 height 8
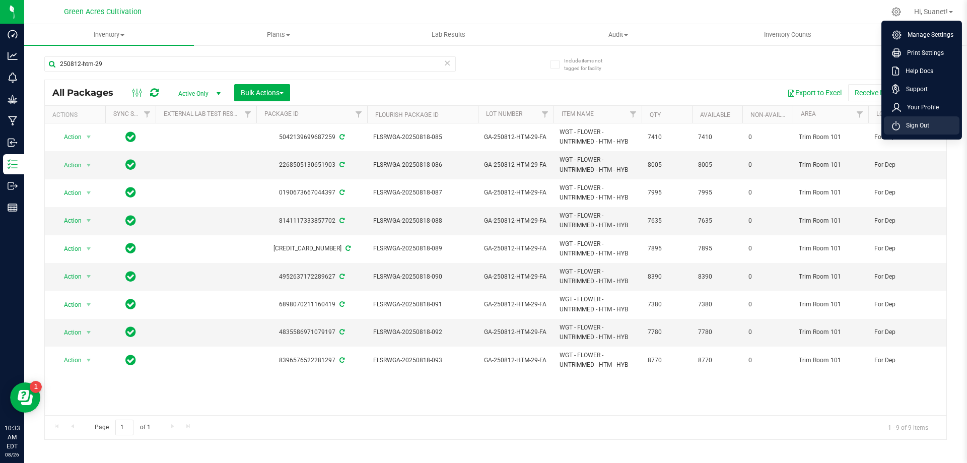
click at [913, 121] on span "Sign Out" at bounding box center [914, 125] width 29 height 10
